Goal: Check status: Check status

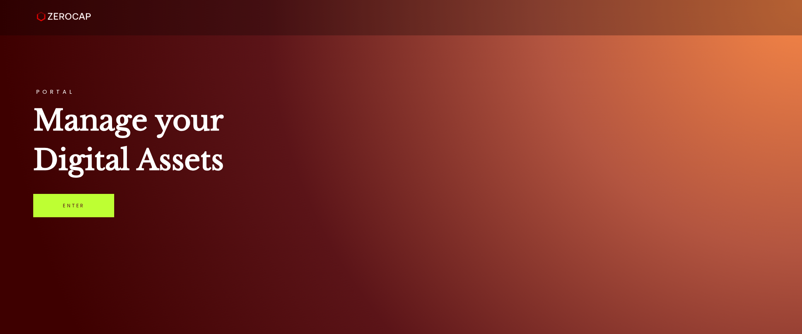
click at [97, 201] on link "Enter" at bounding box center [73, 205] width 81 height 23
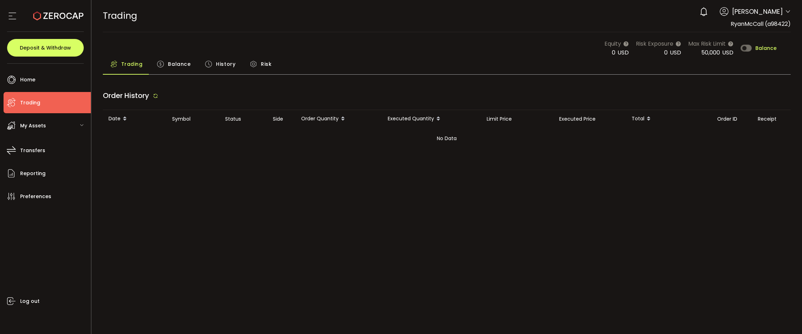
type input "***"
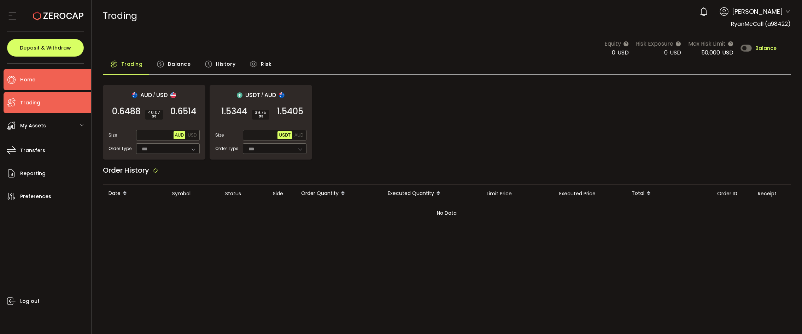
click at [21, 84] on span "Home" at bounding box center [27, 80] width 15 height 10
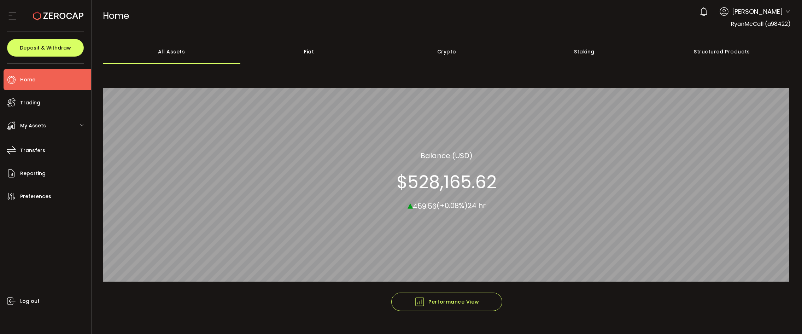
click at [307, 51] on div "Fiat" at bounding box center [308, 51] width 137 height 25
click at [440, 48] on div "Crypto" at bounding box center [446, 51] width 137 height 25
click at [580, 47] on div "Staking" at bounding box center [583, 51] width 137 height 25
click at [697, 51] on div "Structured Products" at bounding box center [721, 51] width 137 height 25
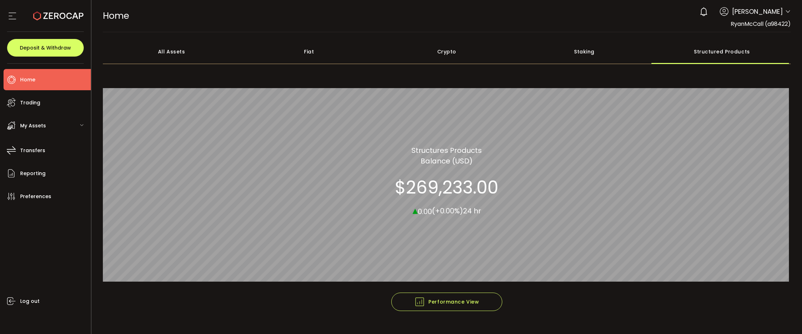
click at [444, 49] on div "Crypto" at bounding box center [446, 51] width 137 height 25
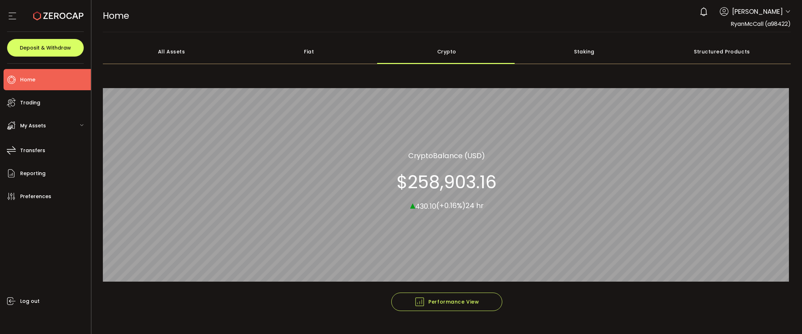
click at [23, 125] on span "My Assets" at bounding box center [33, 126] width 26 height 10
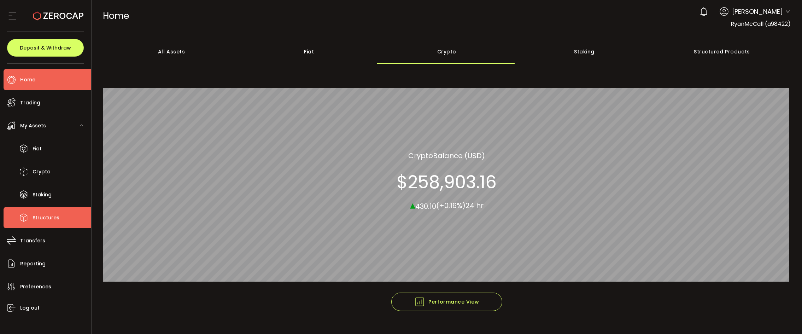
click at [42, 215] on span "Structures" at bounding box center [46, 217] width 27 height 10
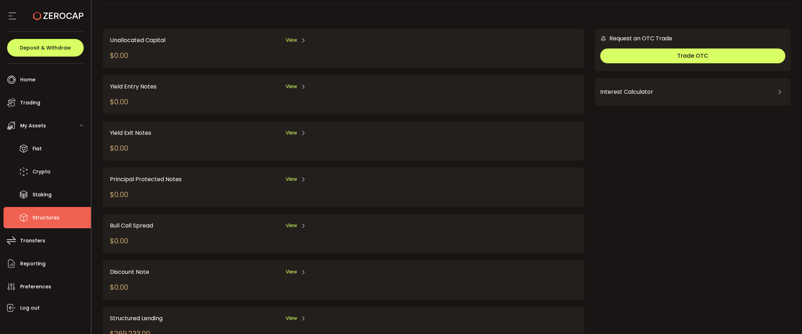
scroll to position [61, 0]
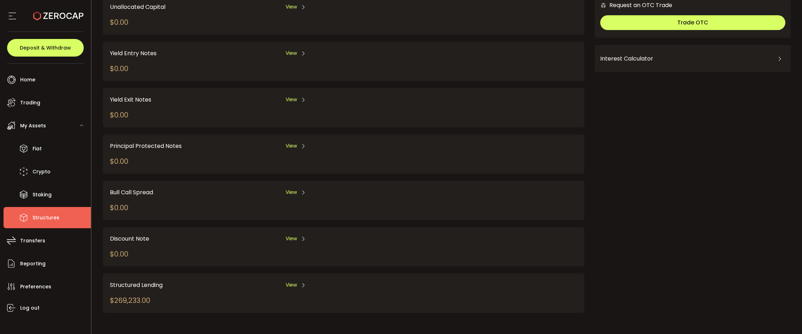
click at [288, 284] on span "View" at bounding box center [291, 284] width 11 height 7
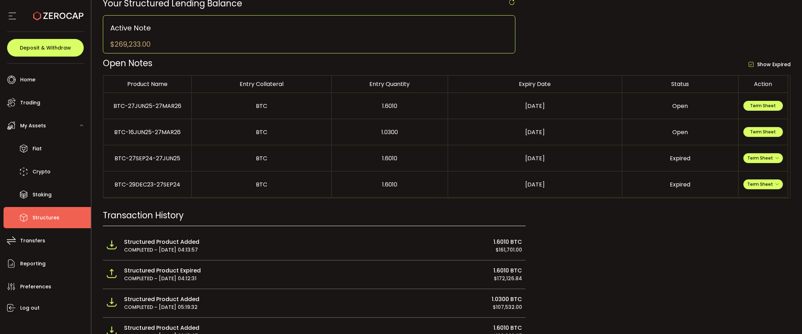
scroll to position [71, 0]
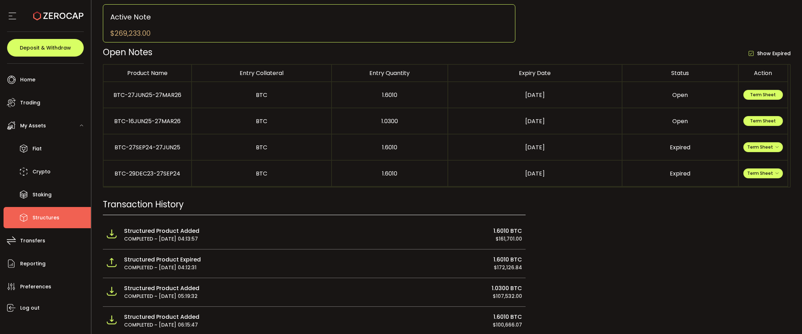
drag, startPoint x: 493, startPoint y: 297, endPoint x: 517, endPoint y: 298, distance: 24.1
click at [517, 298] on div "$107,532.00" at bounding box center [424, 296] width 195 height 8
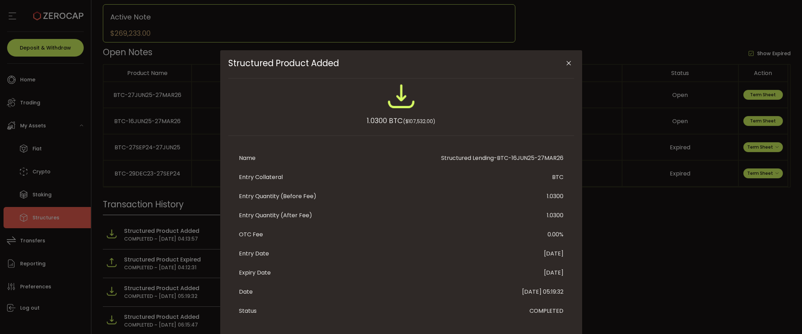
click at [567, 64] on icon "Close" at bounding box center [568, 63] width 7 height 7
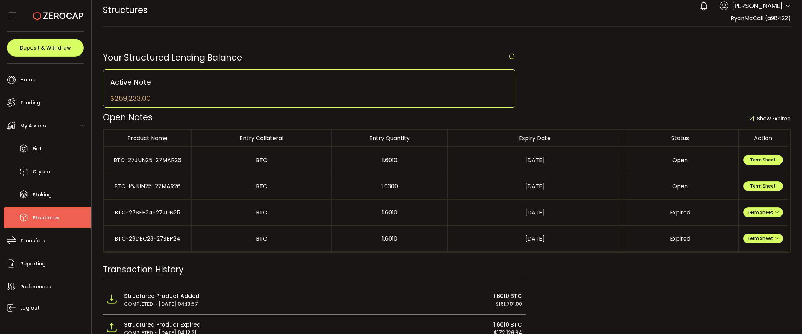
scroll to position [0, 0]
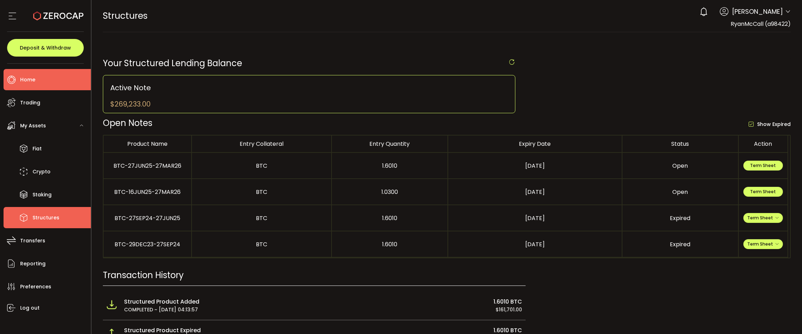
click at [24, 75] on span "Home" at bounding box center [27, 80] width 15 height 10
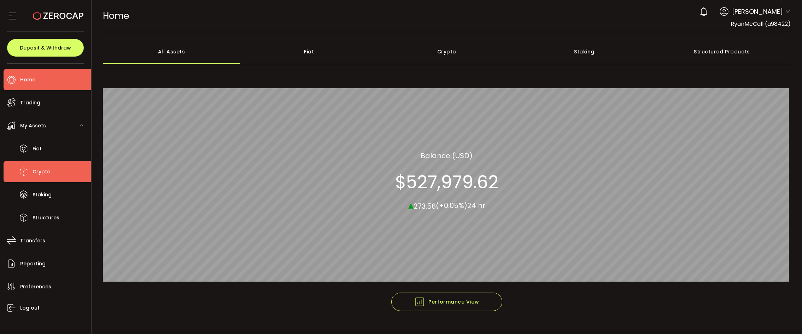
click at [42, 172] on span "Crypto" at bounding box center [42, 171] width 18 height 10
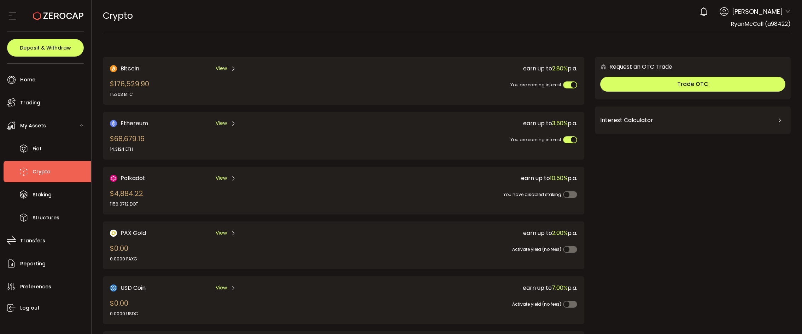
click at [708, 204] on div "Request an OTC Trade Trade OTC Buy Sell Crypto *** BTC ETH USDT USDC PAXG DOT F…" at bounding box center [693, 282] width 196 height 450
click at [36, 218] on span "Structures" at bounding box center [46, 217] width 27 height 10
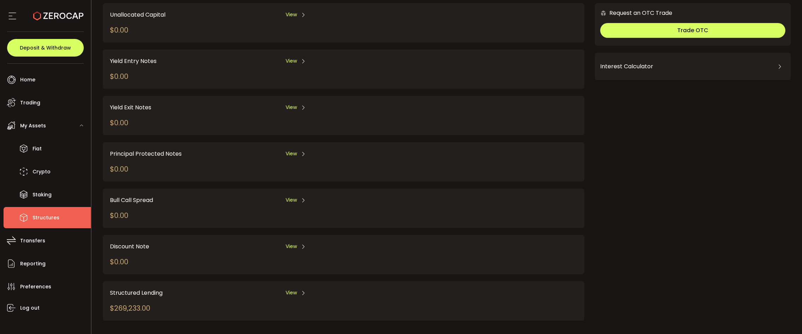
scroll to position [61, 0]
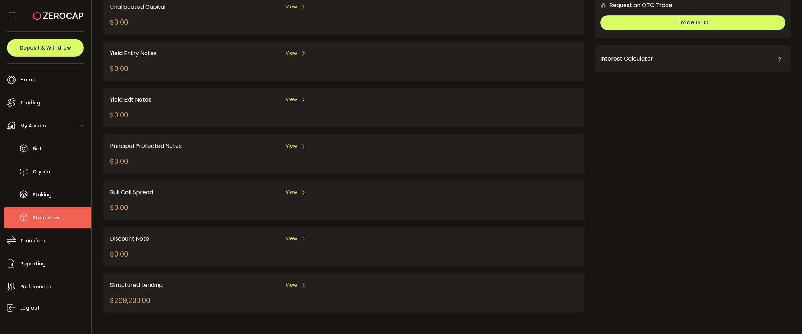
click at [150, 287] on span "Structured Lending" at bounding box center [136, 284] width 53 height 9
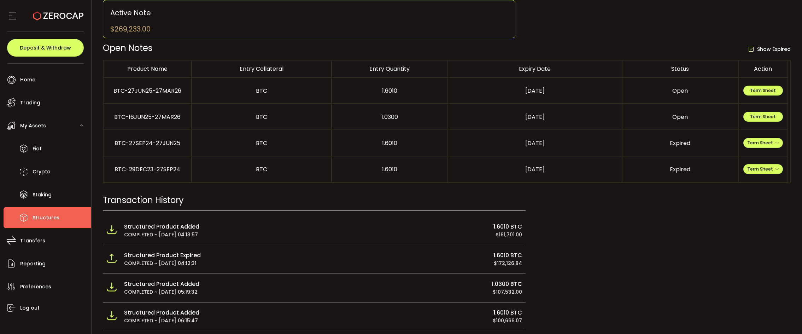
scroll to position [143, 0]
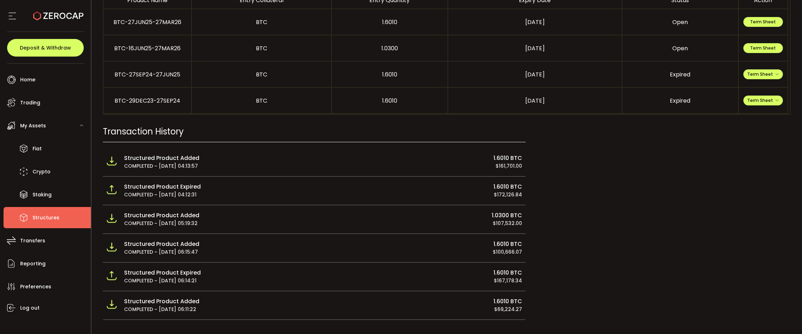
click at [195, 158] on div "Structured Product Added" at bounding box center [222, 158] width 196 height 8
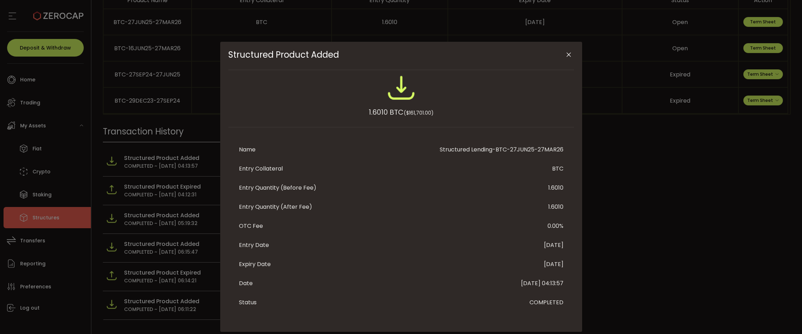
scroll to position [0, 0]
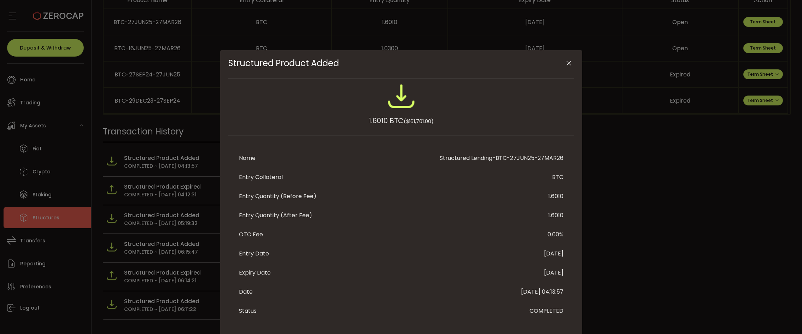
click at [616, 182] on div "Structured Product Added 1.6010 BTC ($161,701.00) Name Structured Lending-BTC-2…" at bounding box center [401, 167] width 802 height 334
drag, startPoint x: 567, startPoint y: 64, endPoint x: 549, endPoint y: 50, distance: 22.2
click at [563, 64] on button "Close" at bounding box center [569, 63] width 12 height 12
